Goal: Task Accomplishment & Management: Complete application form

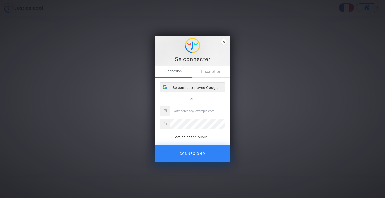
click at [196, 87] on div "Se connecter avec Google" at bounding box center [192, 88] width 65 height 10
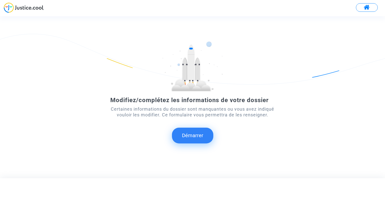
click at [192, 137] on button "Démarrer" at bounding box center [192, 136] width 41 height 16
click at [195, 136] on button "Démarrer" at bounding box center [192, 136] width 41 height 16
click at [195, 137] on button "Démarrer" at bounding box center [192, 136] width 41 height 16
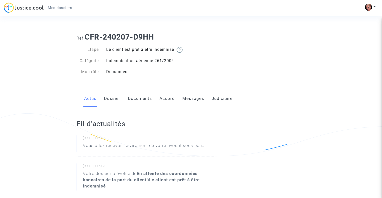
click at [134, 99] on link "Documents" at bounding box center [140, 99] width 24 height 17
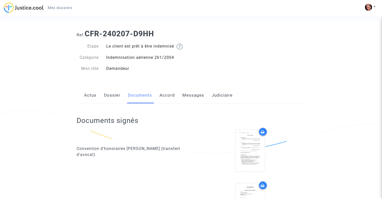
scroll to position [100, 0]
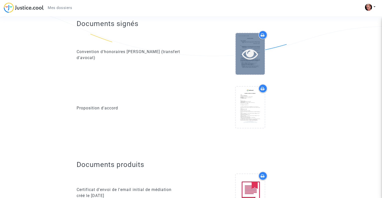
click at [249, 55] on icon at bounding box center [250, 54] width 16 height 16
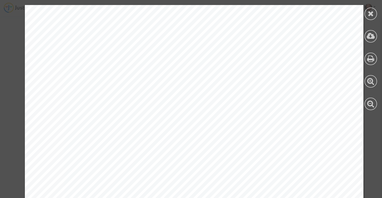
scroll to position [602, 0]
click at [372, 14] on icon at bounding box center [370, 14] width 6 height 8
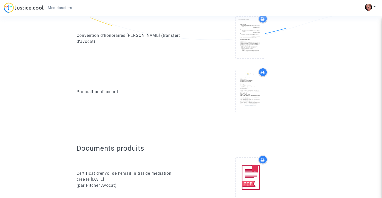
scroll to position [125, 0]
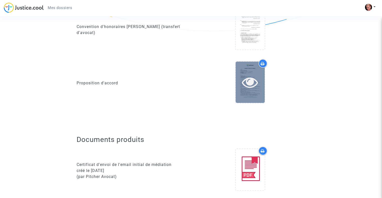
click at [254, 84] on icon at bounding box center [250, 82] width 16 height 16
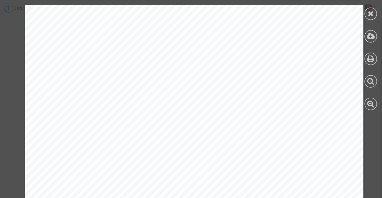
scroll to position [1254, 0]
